Goal: Obtain resource: Download file/media

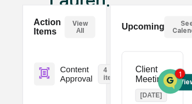
scroll to position [132, 0]
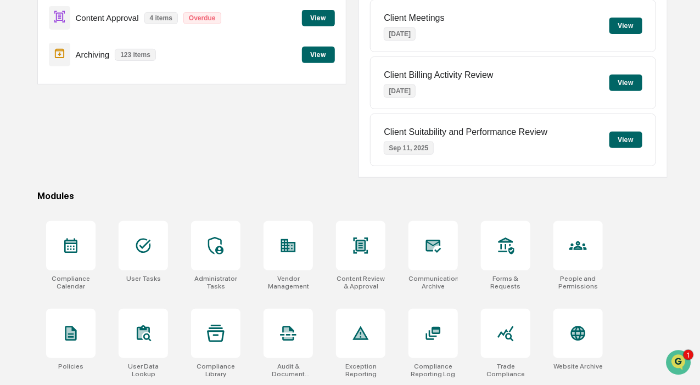
scroll to position [236, 0]
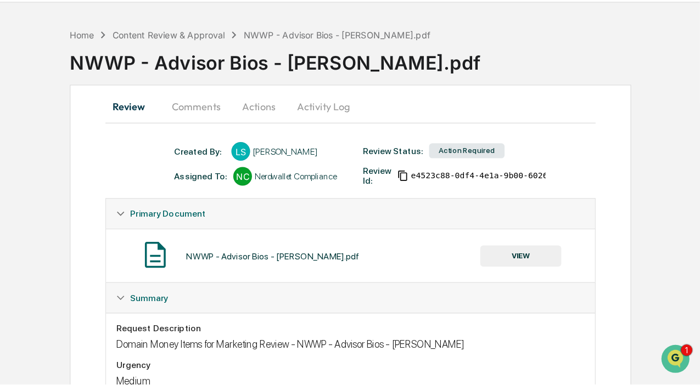
scroll to position [32, 0]
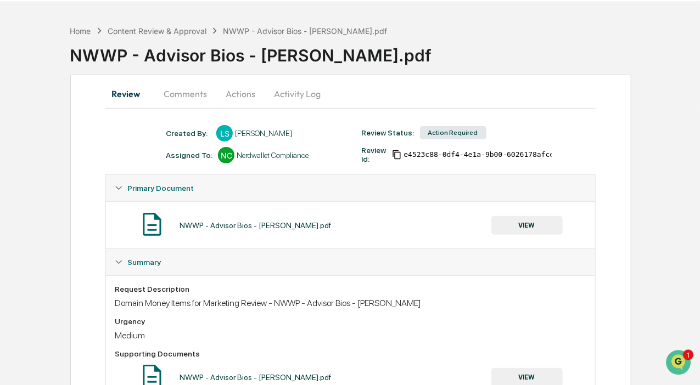
click at [192, 104] on button "VIEW" at bounding box center [526, 225] width 71 height 19
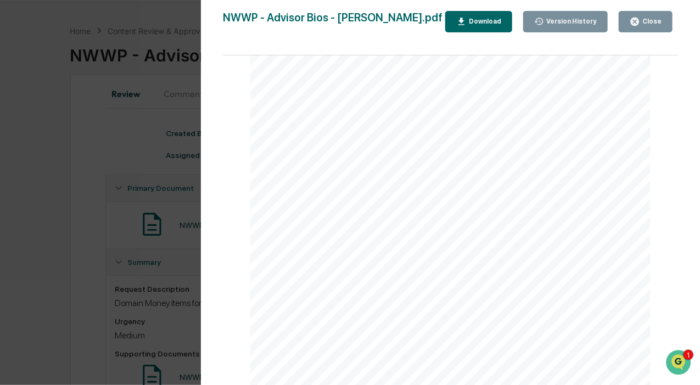
scroll to position [0, 0]
click at [192, 24] on div "Close" at bounding box center [650, 22] width 21 height 8
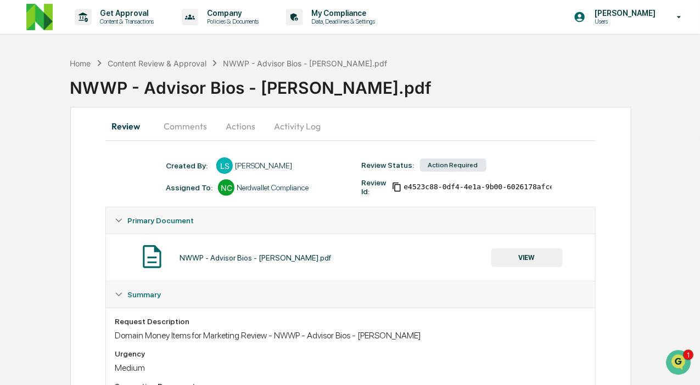
click at [181, 104] on button "Comments" at bounding box center [185, 126] width 61 height 26
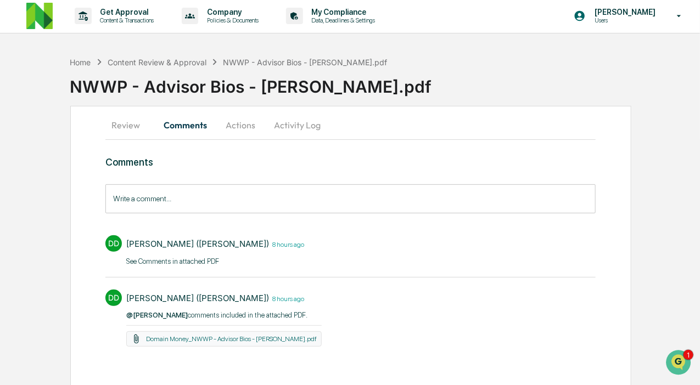
scroll to position [7, 0]
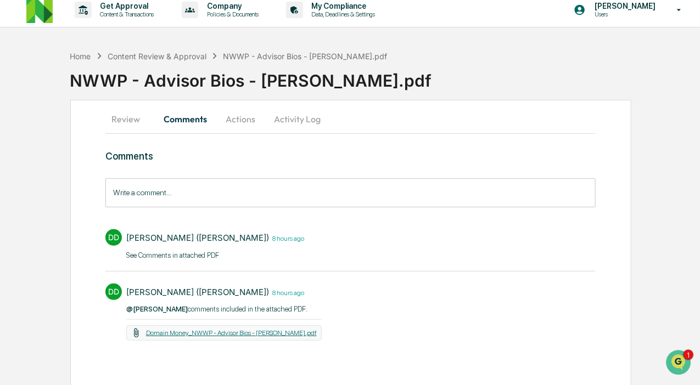
click at [192, 104] on link "Domain Money_NWWP - Advisor Bios - [PERSON_NAME].pdf" at bounding box center [231, 333] width 171 height 8
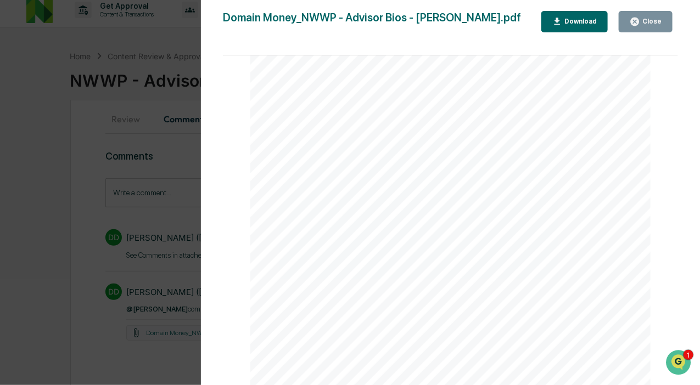
scroll to position [0, 0]
click at [192, 20] on button "Close" at bounding box center [646, 21] width 54 height 21
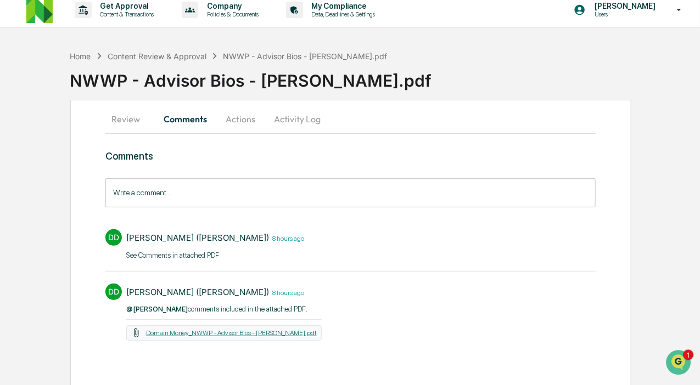
click at [170, 104] on link "Domain Money_NWWP - Advisor Bios - [PERSON_NAME].pdf" at bounding box center [231, 333] width 171 height 8
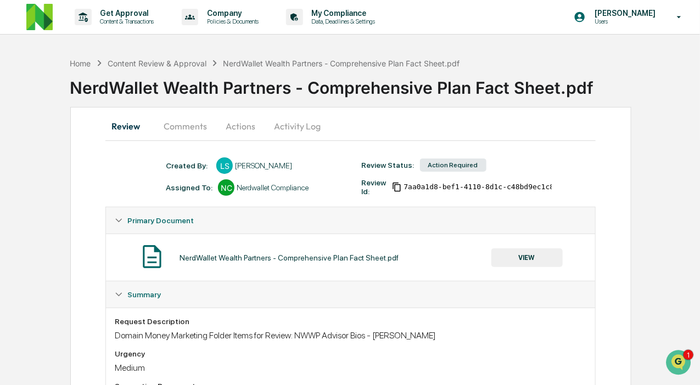
click at [519, 259] on button "VIEW" at bounding box center [526, 258] width 71 height 19
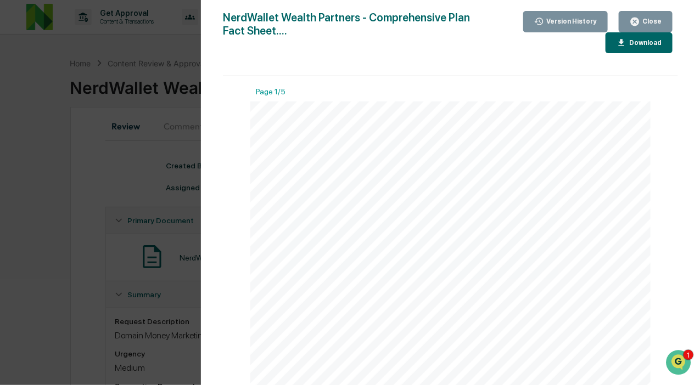
click at [651, 24] on div "Close" at bounding box center [650, 22] width 21 height 8
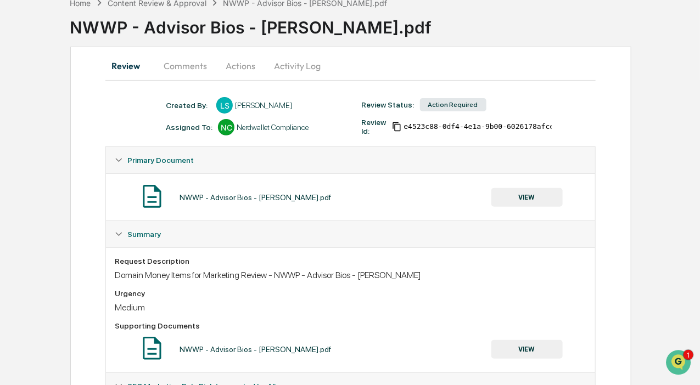
scroll to position [72, 0]
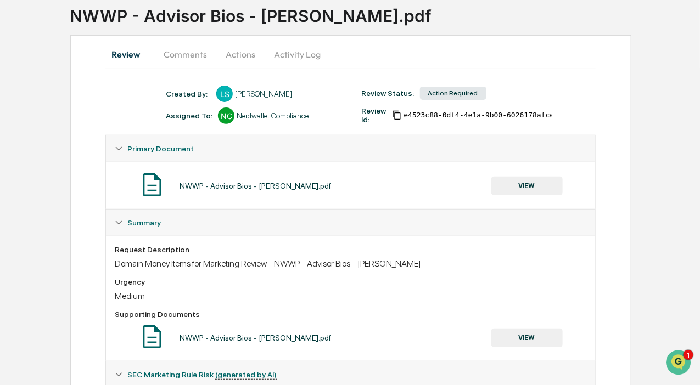
click at [517, 186] on button "VIEW" at bounding box center [526, 186] width 71 height 19
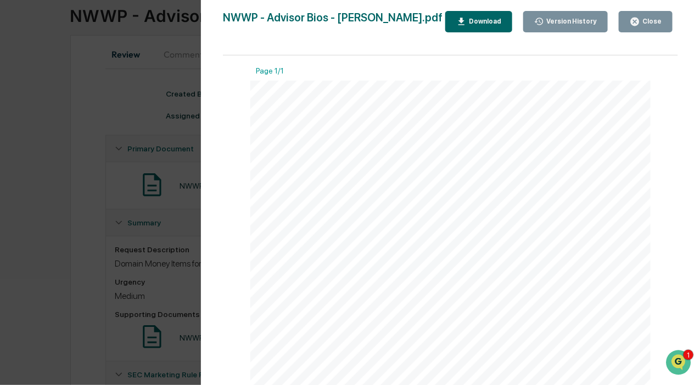
click at [656, 23] on div "Close" at bounding box center [650, 22] width 21 height 8
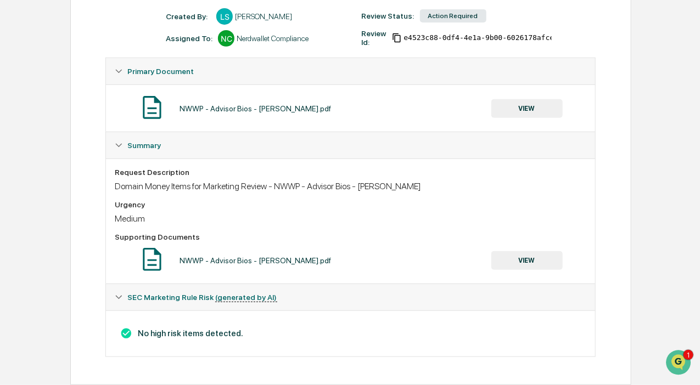
scroll to position [149, 0]
click at [521, 259] on button "VIEW" at bounding box center [526, 261] width 71 height 19
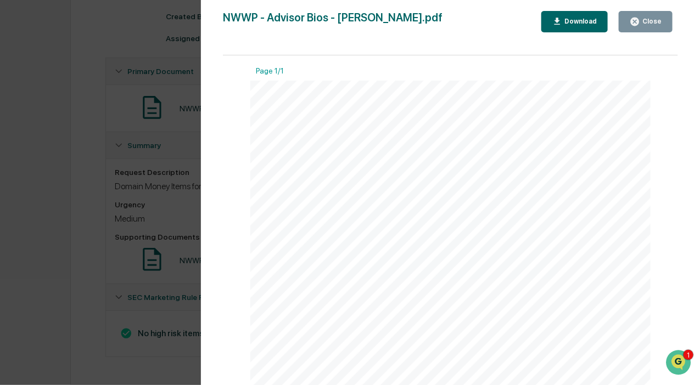
scroll to position [189, 0]
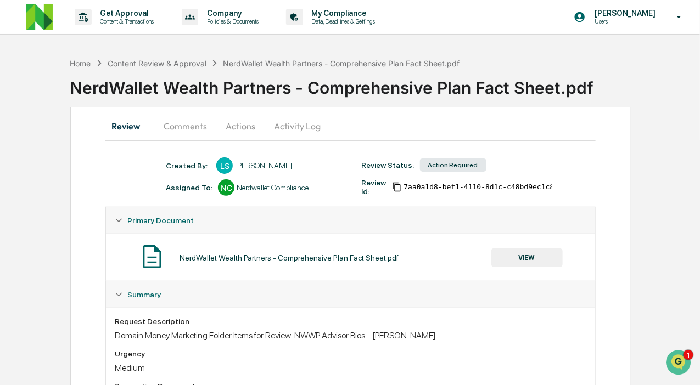
click at [245, 127] on button "Actions" at bounding box center [240, 126] width 49 height 26
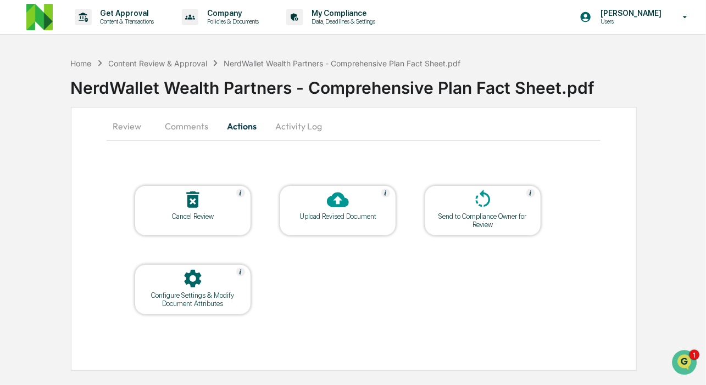
click at [184, 124] on button "Comments" at bounding box center [186, 126] width 61 height 26
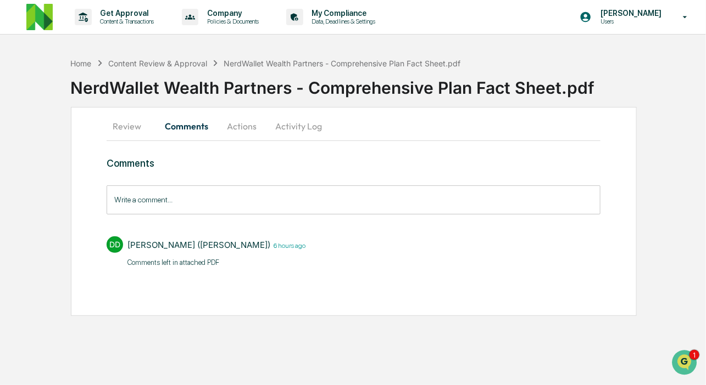
click at [130, 131] on button "Review" at bounding box center [131, 126] width 49 height 26
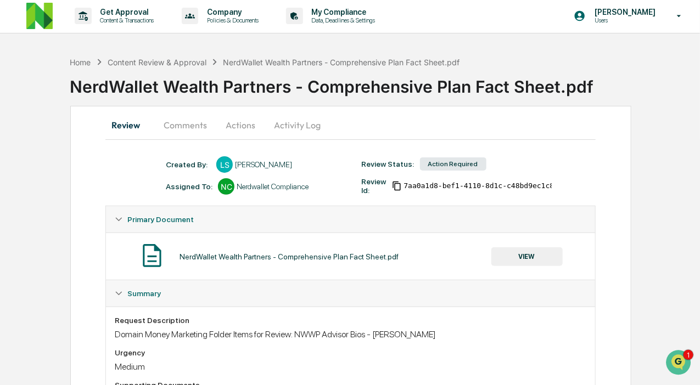
scroll to position [2, 0]
click at [509, 254] on button "VIEW" at bounding box center [526, 256] width 71 height 19
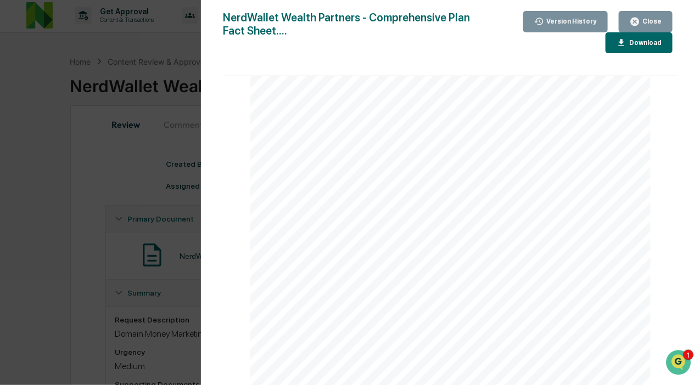
scroll to position [596, 0]
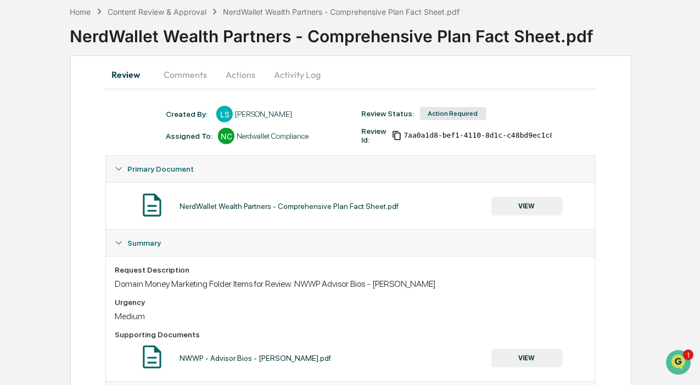
scroll to position [207, 0]
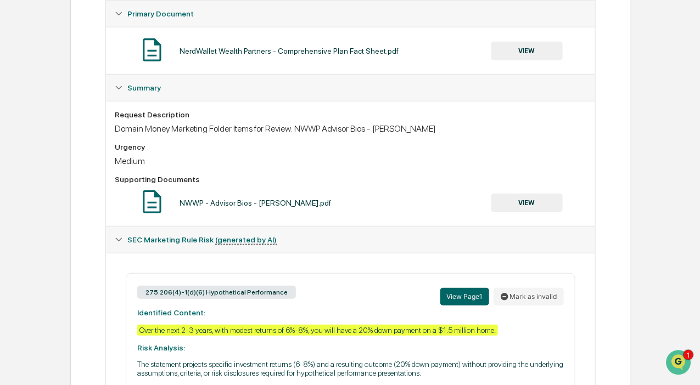
click at [529, 203] on button "VIEW" at bounding box center [526, 203] width 71 height 19
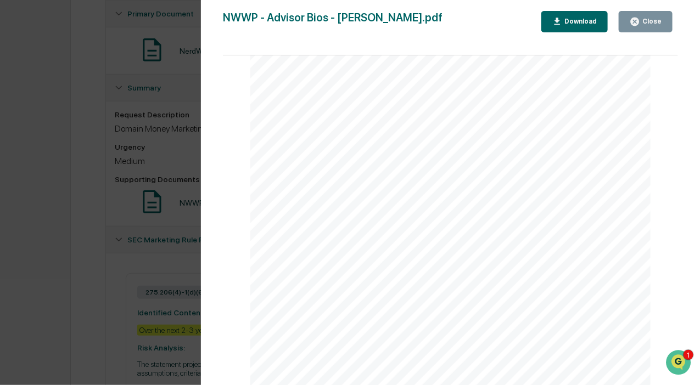
scroll to position [213, 0]
click at [640, 294] on div at bounding box center [450, 127] width 400 height 518
click at [29, 32] on div "Version History [DATE] 05:21 PM [PERSON_NAME] NWWP - Advisor Bios - [PERSON_NAM…" at bounding box center [350, 192] width 700 height 385
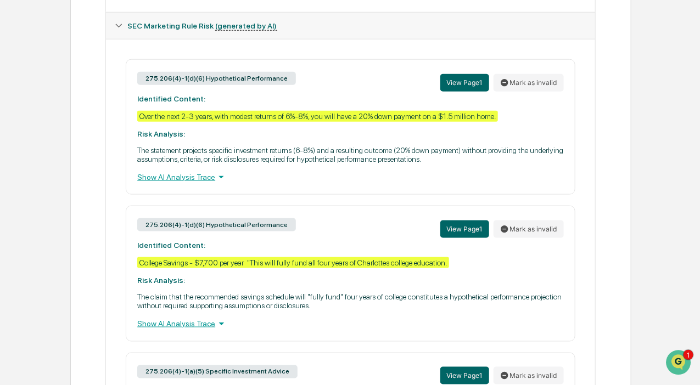
scroll to position [421, 0]
click at [460, 86] on button "View Page 1" at bounding box center [464, 83] width 49 height 18
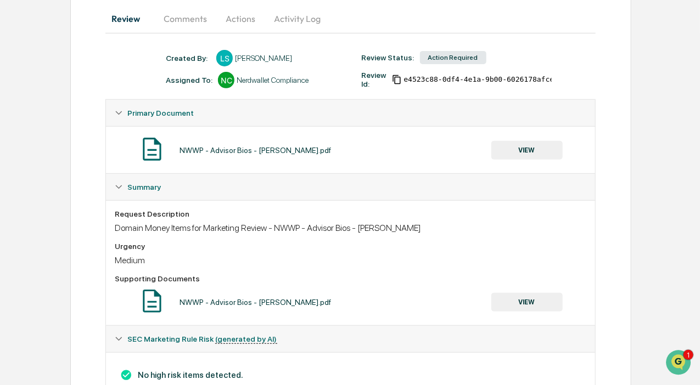
scroll to position [109, 0]
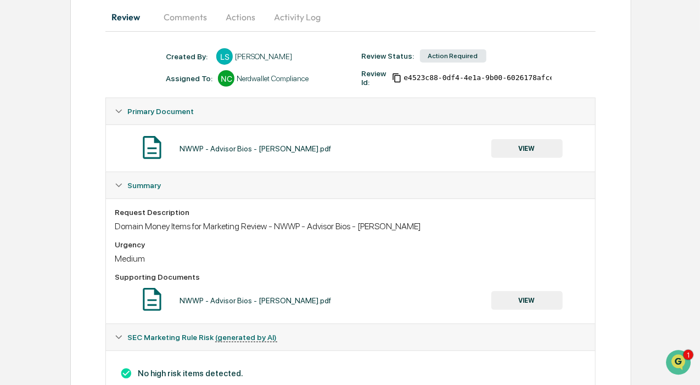
click at [518, 147] on button "VIEW" at bounding box center [526, 148] width 71 height 19
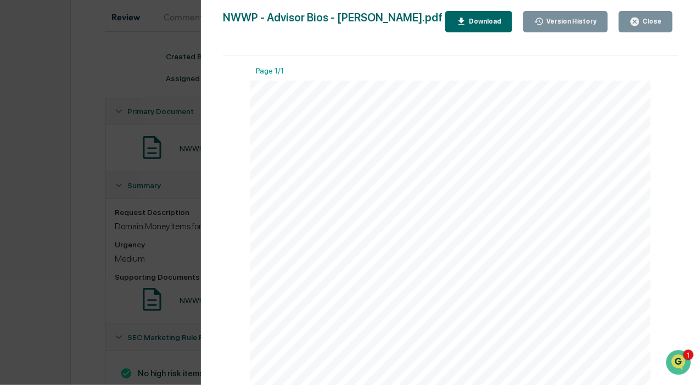
click at [389, 192] on div at bounding box center [450, 340] width 400 height 518
click at [649, 26] on div "Close" at bounding box center [646, 21] width 32 height 10
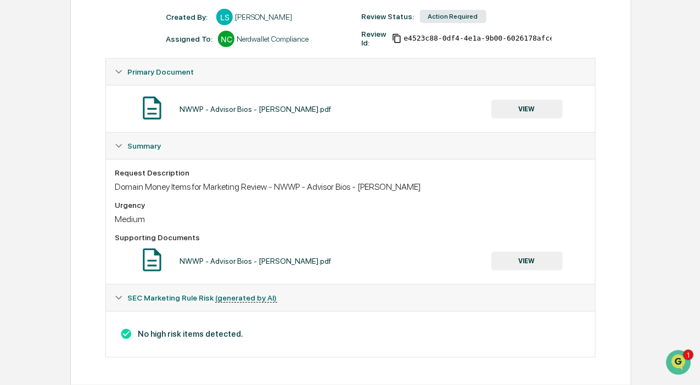
scroll to position [149, 0]
click at [543, 260] on button "VIEW" at bounding box center [526, 261] width 71 height 19
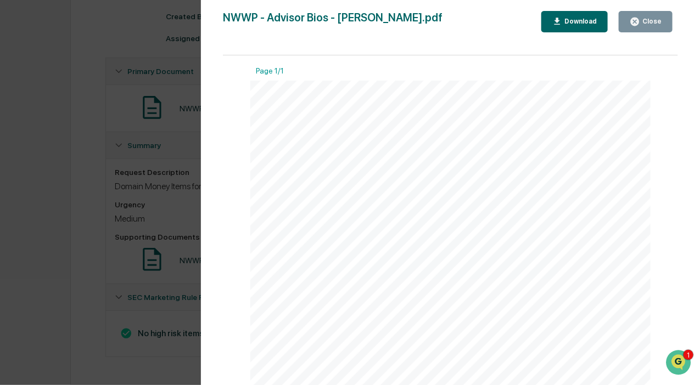
click at [647, 24] on div "Close" at bounding box center [650, 22] width 21 height 8
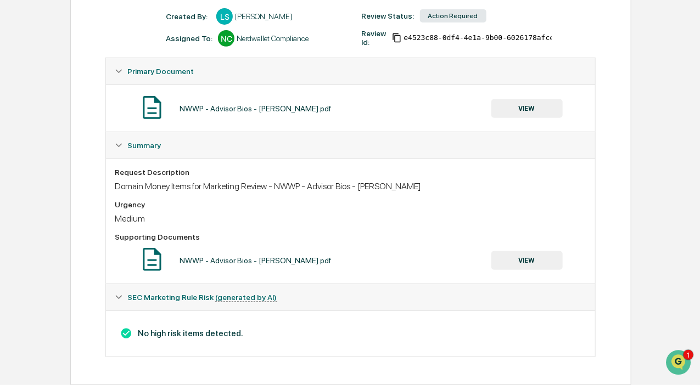
scroll to position [0, 0]
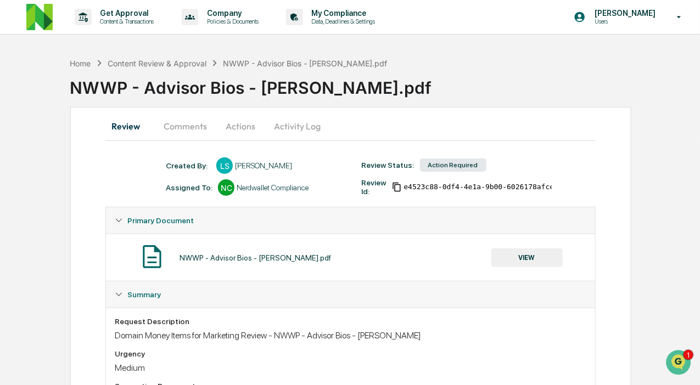
click at [122, 221] on div "Primary Document" at bounding box center [350, 221] width 489 height 26
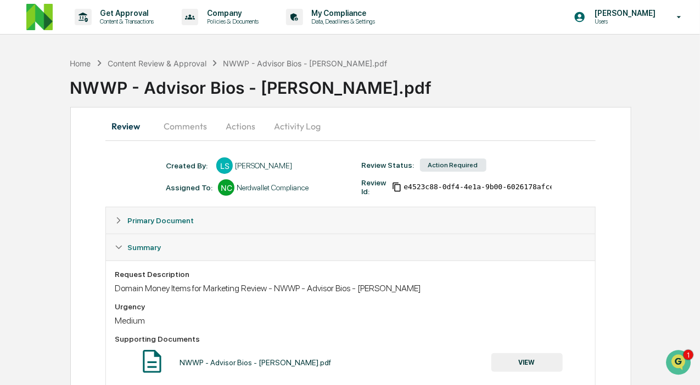
click at [122, 221] on div "Primary Document" at bounding box center [350, 221] width 489 height 26
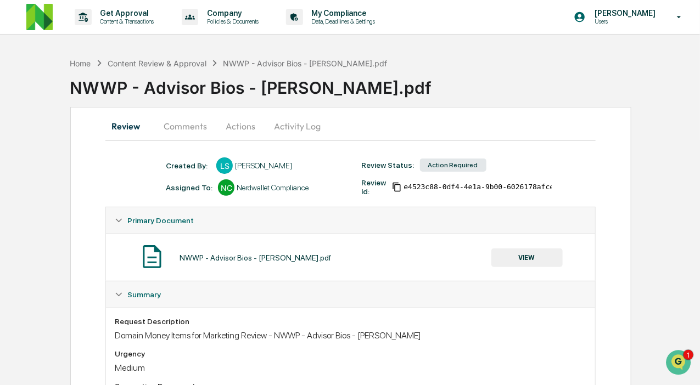
click at [152, 256] on img at bounding box center [151, 256] width 27 height 27
click at [174, 128] on button "Comments" at bounding box center [185, 126] width 61 height 26
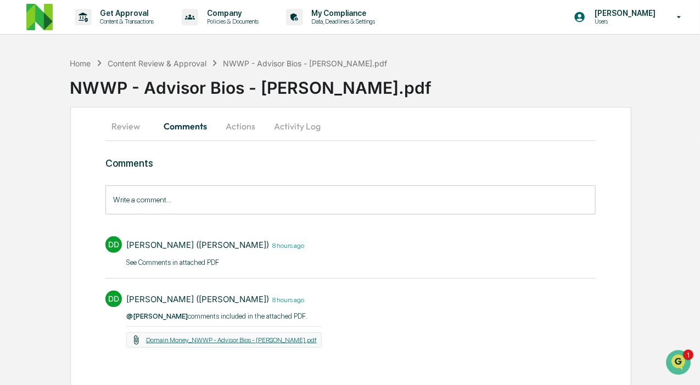
click at [195, 337] on link "Domain Money_NWWP - Advisor Bios - [PERSON_NAME].pdf" at bounding box center [231, 341] width 171 height 8
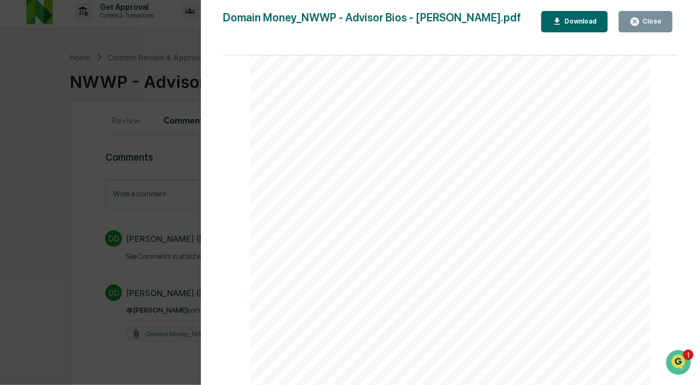
scroll to position [7, 0]
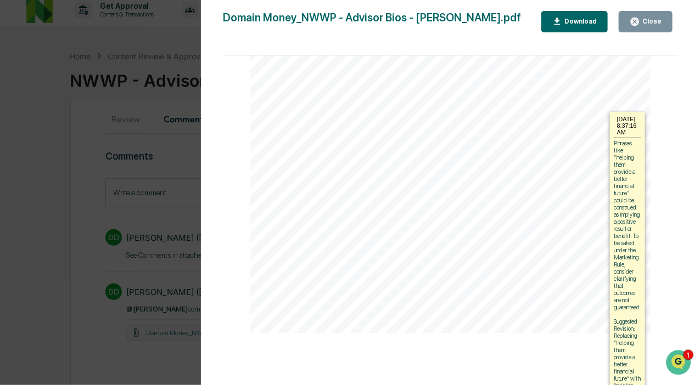
click at [560, 166] on div at bounding box center [450, 75] width 400 height 518
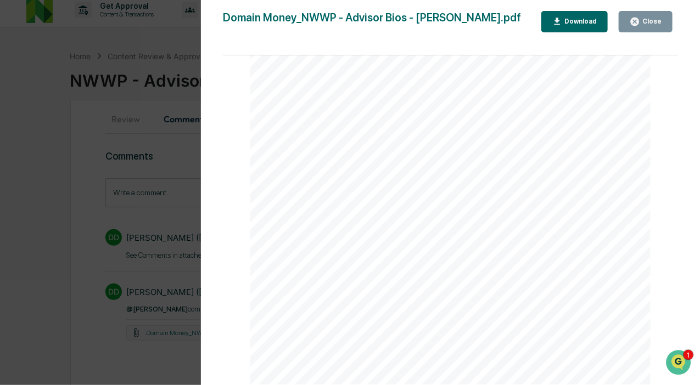
scroll to position [213, 0]
click at [580, 24] on div "Download" at bounding box center [579, 22] width 35 height 8
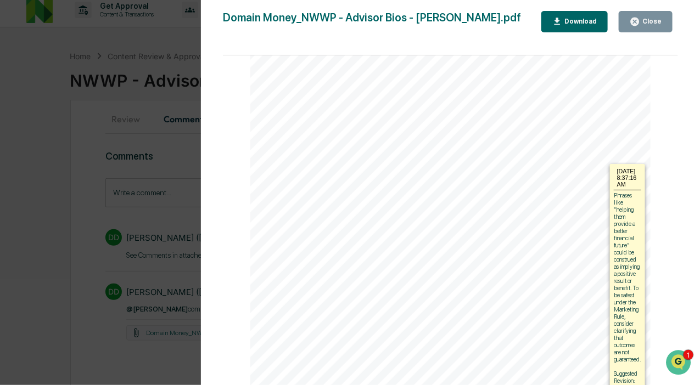
click at [498, 164] on div at bounding box center [450, 127] width 400 height 518
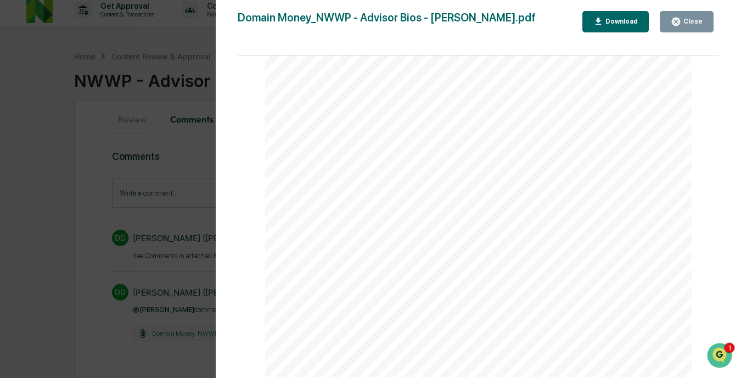
scroll to position [255, 0]
